Goal: Information Seeking & Learning: Learn about a topic

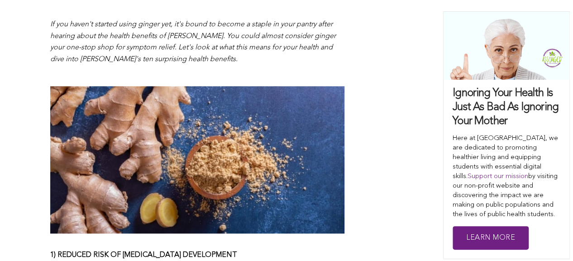
scroll to position [691, 0]
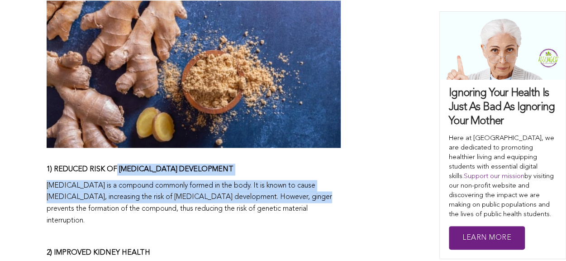
drag, startPoint x: 321, startPoint y: 200, endPoint x: 116, endPoint y: 170, distance: 207.3
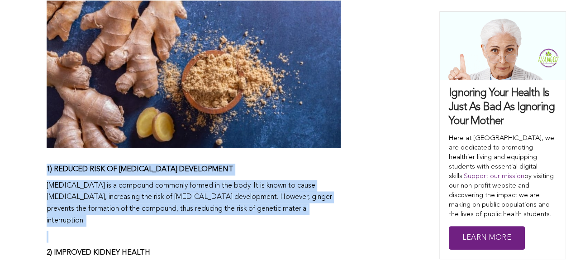
drag, startPoint x: 44, startPoint y: 171, endPoint x: 233, endPoint y: 222, distance: 195.9
copy span "1) REDUCED RISK OF CANCER DEVELOPMENT Nitrous oxide is a compound commonly form…"
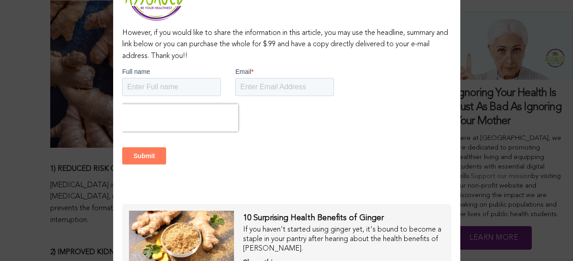
click at [338, 234] on div "If you haven't started using ginger yet, it's bound to become a staple in your …" at bounding box center [343, 239] width 201 height 28
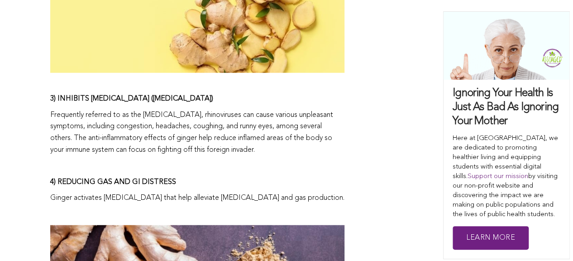
scroll to position [1144, 0]
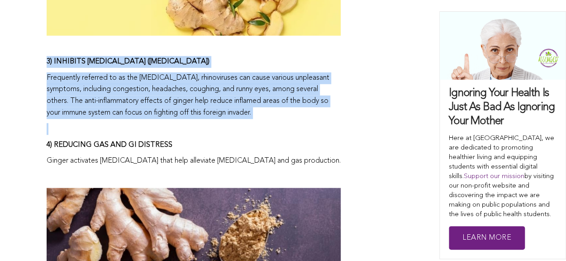
drag, startPoint x: 43, startPoint y: 62, endPoint x: 171, endPoint y: 128, distance: 144.5
copy span "3) INHIBITS RHINOVIRUS (COMMON COLD) Frequently referred to as the common cold,…"
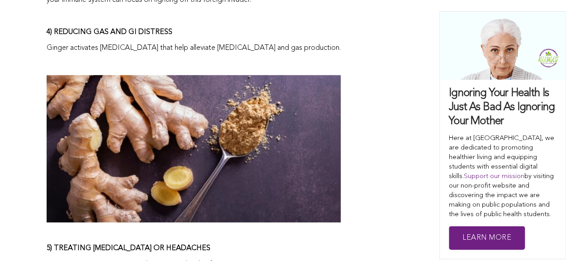
scroll to position [1252, 0]
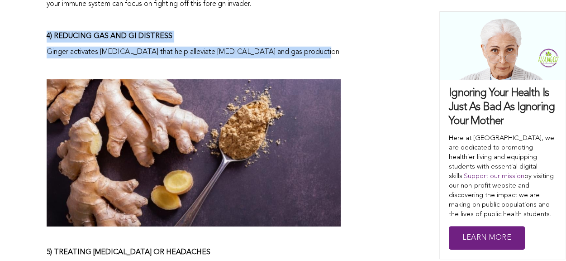
drag, startPoint x: 315, startPoint y: 48, endPoint x: 136, endPoint y: 14, distance: 182.2
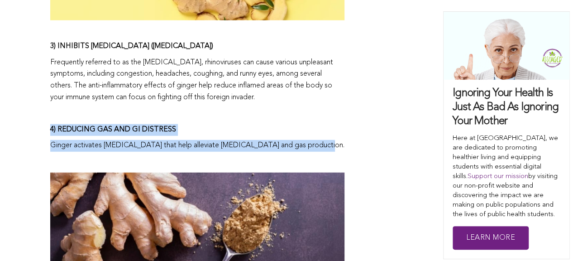
scroll to position [1159, 0]
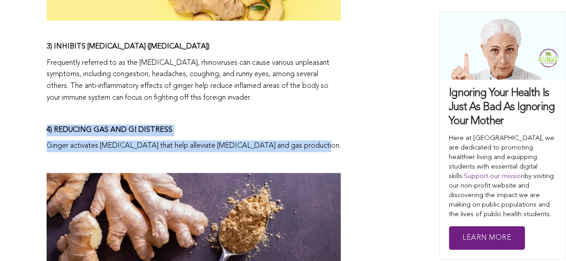
copy span "4) REDUCING GAS AND GI DISTRESS Ginger activates digestive enzymes that help al…"
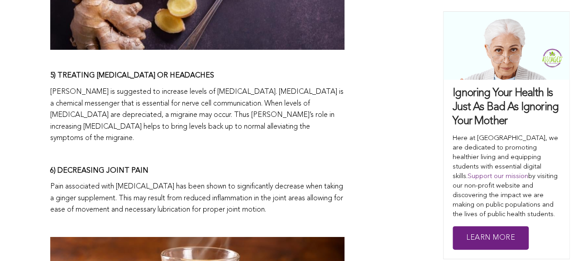
scroll to position [1452, 0]
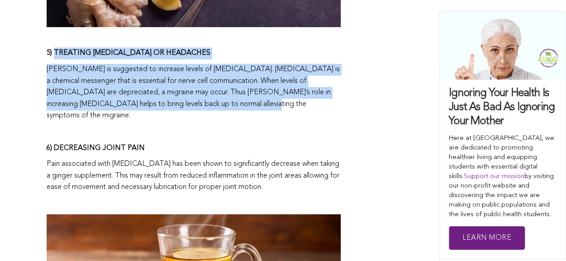
drag, startPoint x: 55, startPoint y: 59, endPoint x: 251, endPoint y: 109, distance: 201.8
click at [251, 109] on span "Did you know ginger root has been used for thousands of years for culinary and …" at bounding box center [194, 250] width 294 height 2297
copy span "TREATING MIGRAINES OR HEADACHES Ginger is suggested to increase levels of serot…"
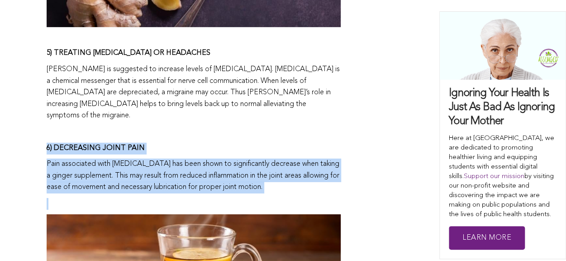
drag, startPoint x: 44, startPoint y: 134, endPoint x: 307, endPoint y: 193, distance: 269.4
click at [307, 193] on div "CONTRIBUTORS Assuaged Ⓥ Aficionados [PERSON_NAME] Share this Did you know [PERS…" at bounding box center [283, 185] width 566 height 2426
copy span "6) DECREASING JOINT PAIN Pain associated with [MEDICAL_DATA] has been shown to …"
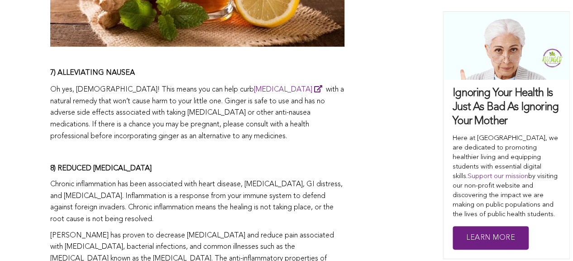
scroll to position [1766, 0]
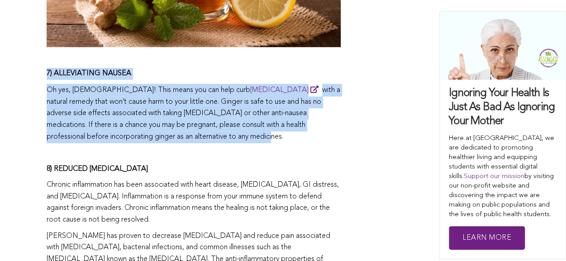
drag, startPoint x: 43, startPoint y: 60, endPoint x: 171, endPoint y: 124, distance: 143.5
copy span "7) ALLEVIATING NAUSEA Oh yes, [DEMOGRAPHIC_DATA]! This means you can help curb …"
